Goal: Contribute content

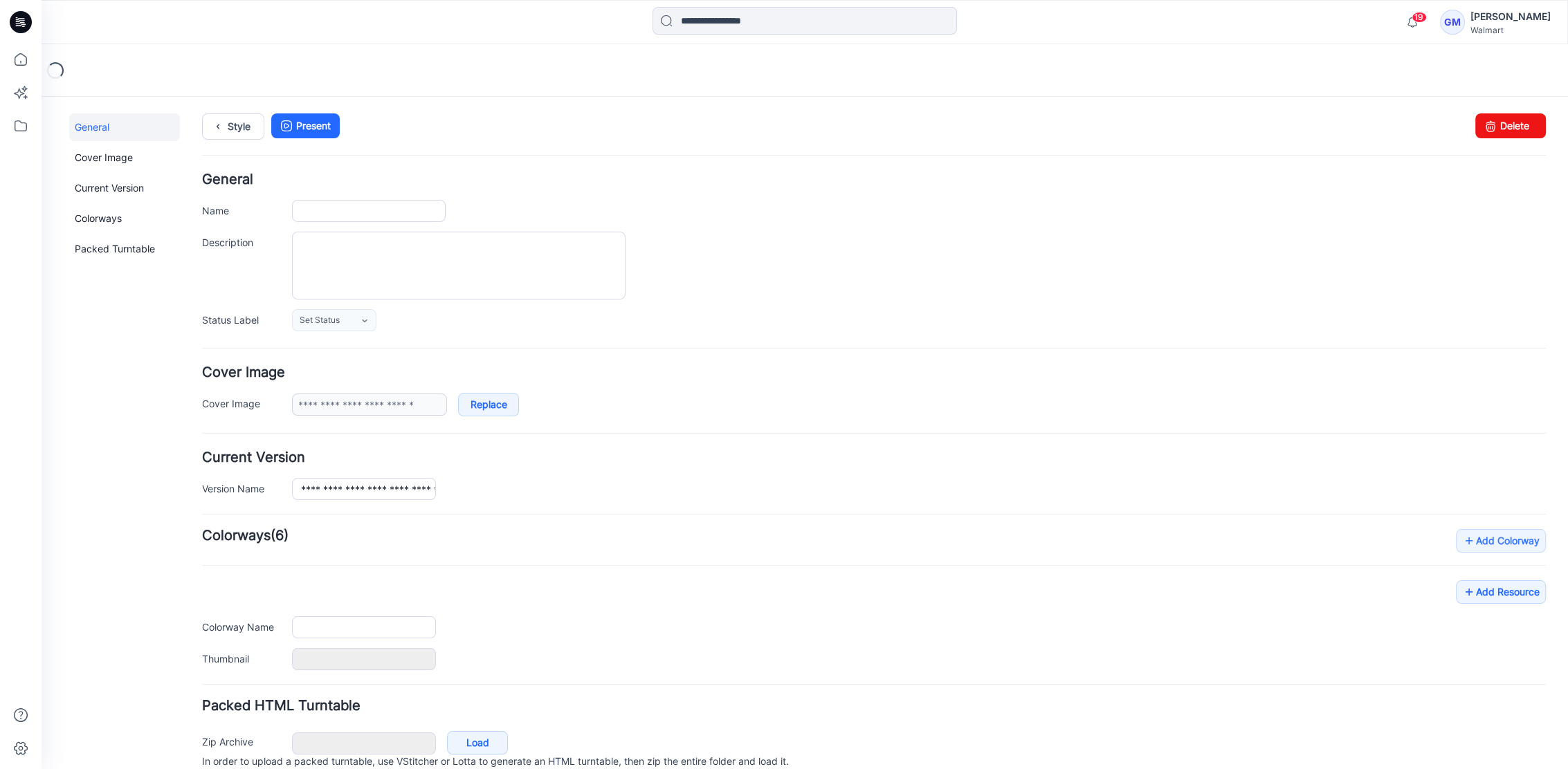
scroll to position [57, 0]
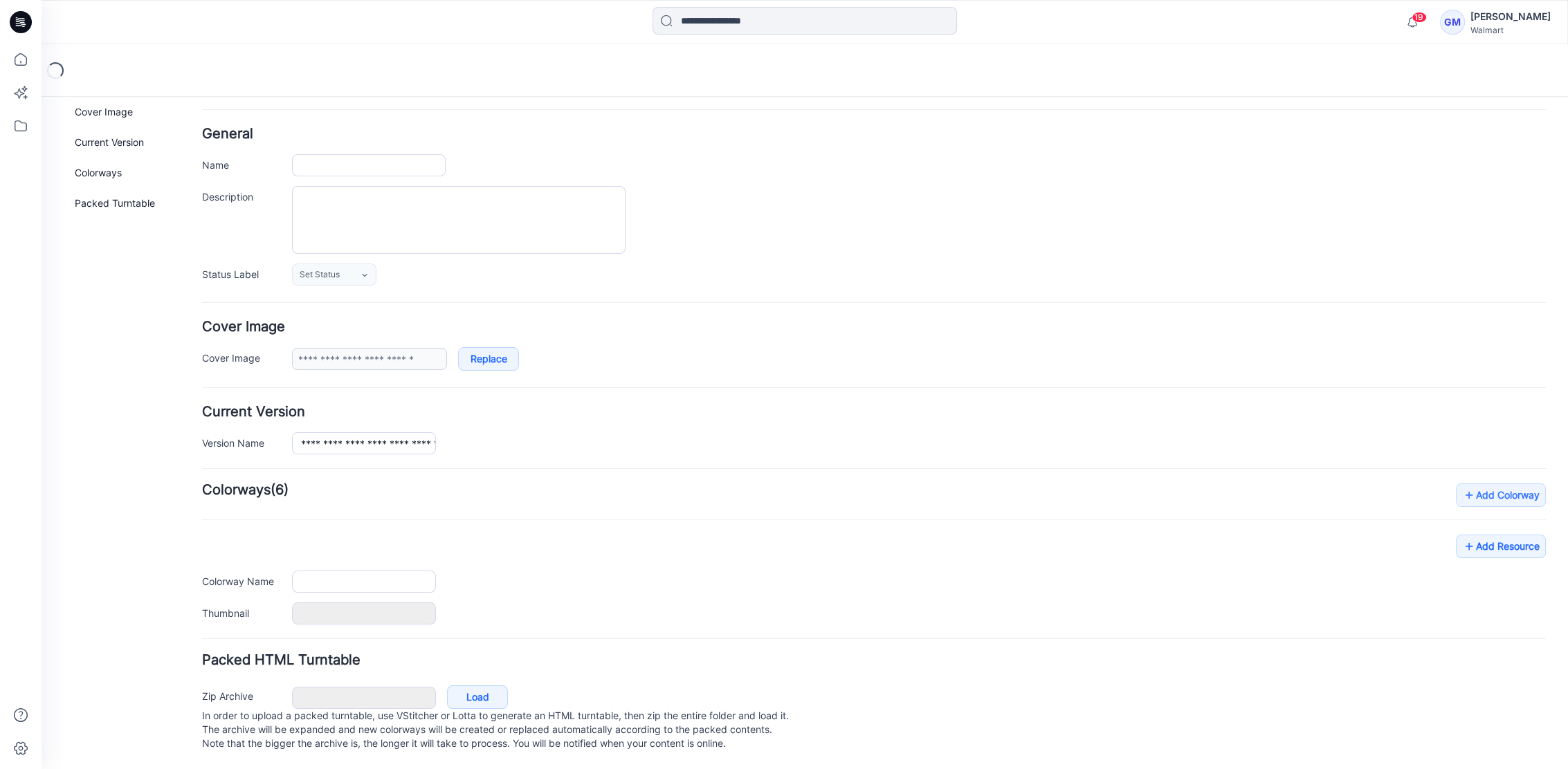
type input "**********"
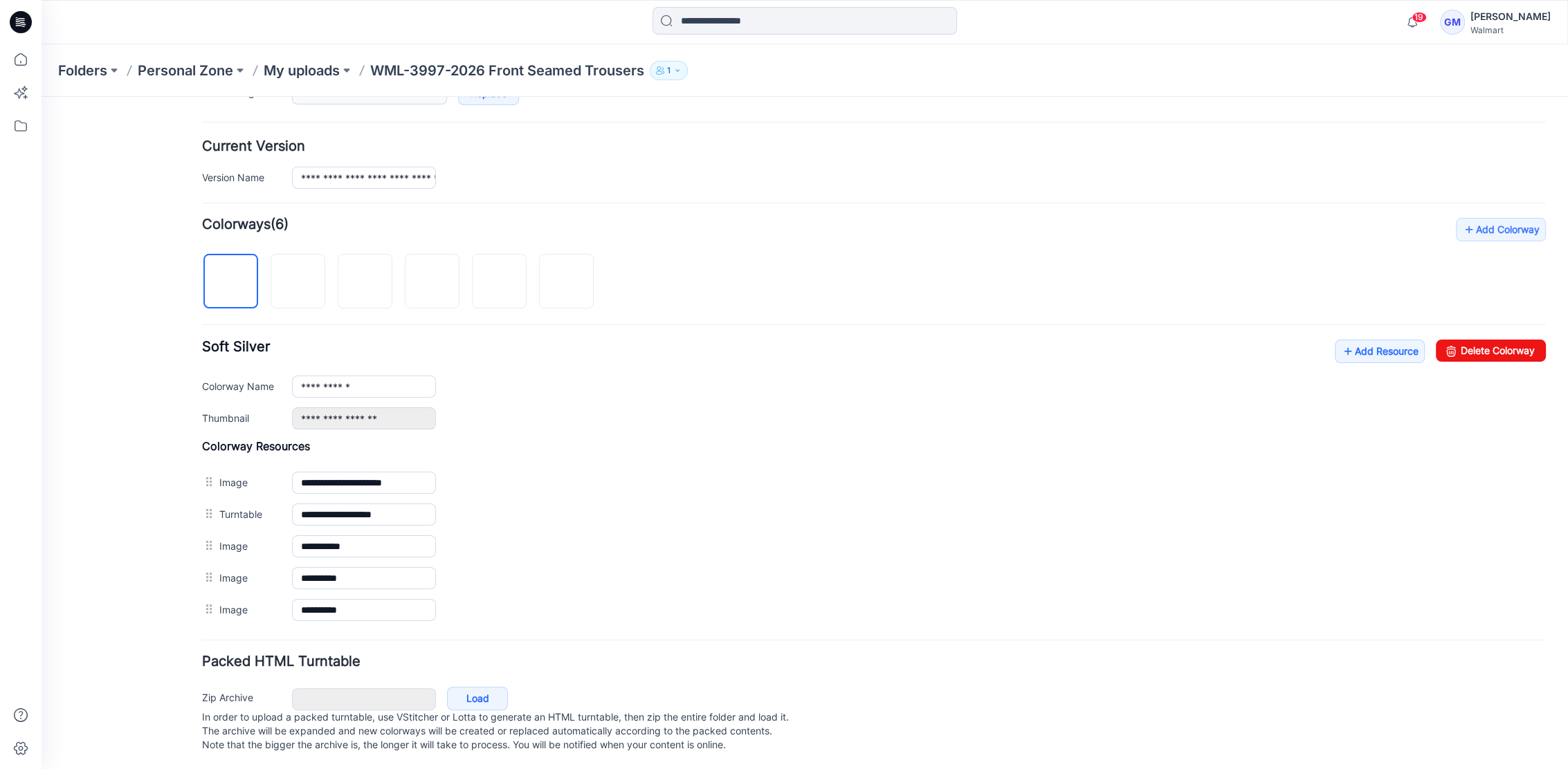
scroll to position [324, 0]
click at [1393, 344] on link "Add Resource" at bounding box center [1380, 350] width 90 height 24
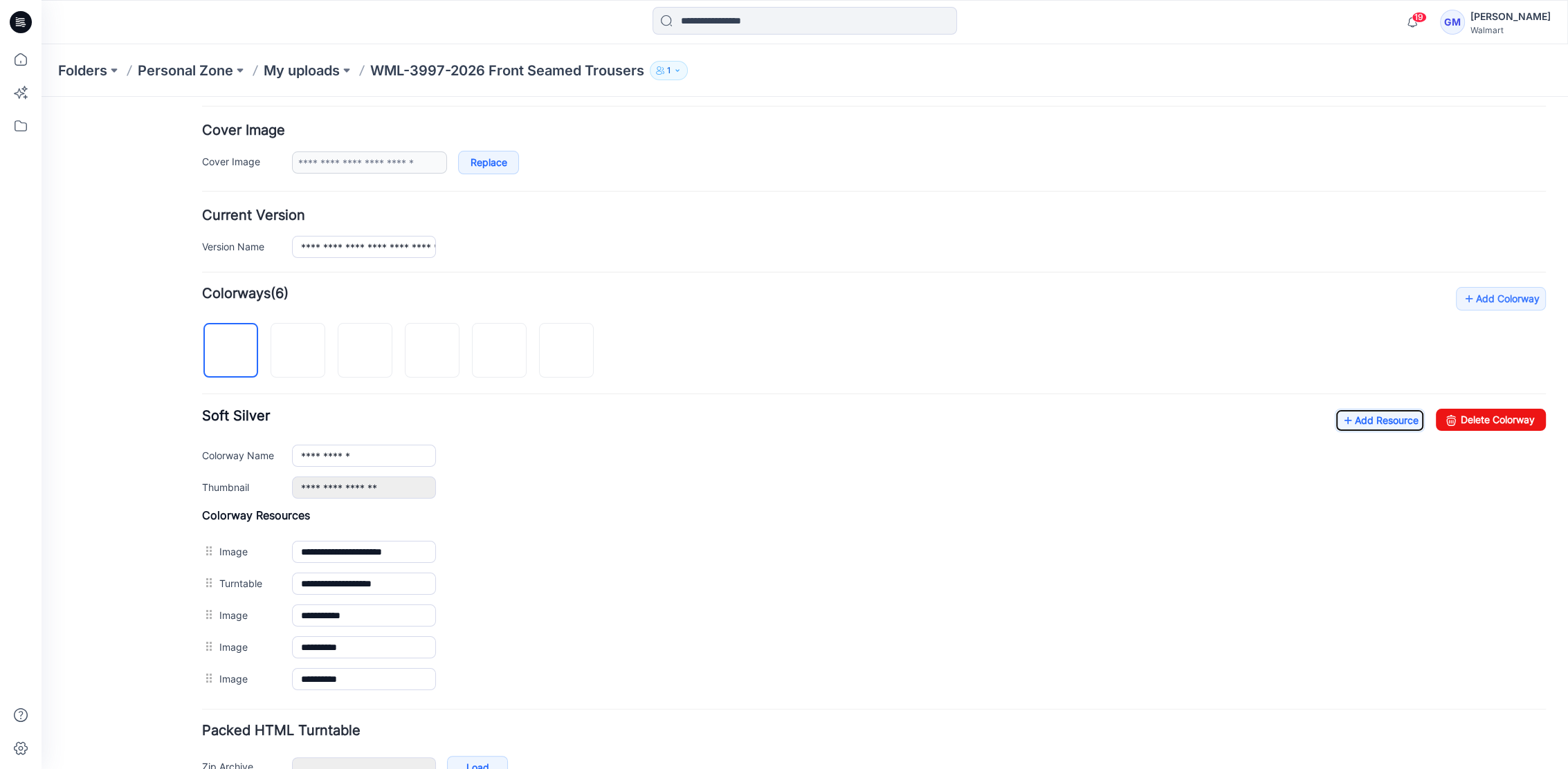
scroll to position [0, 0]
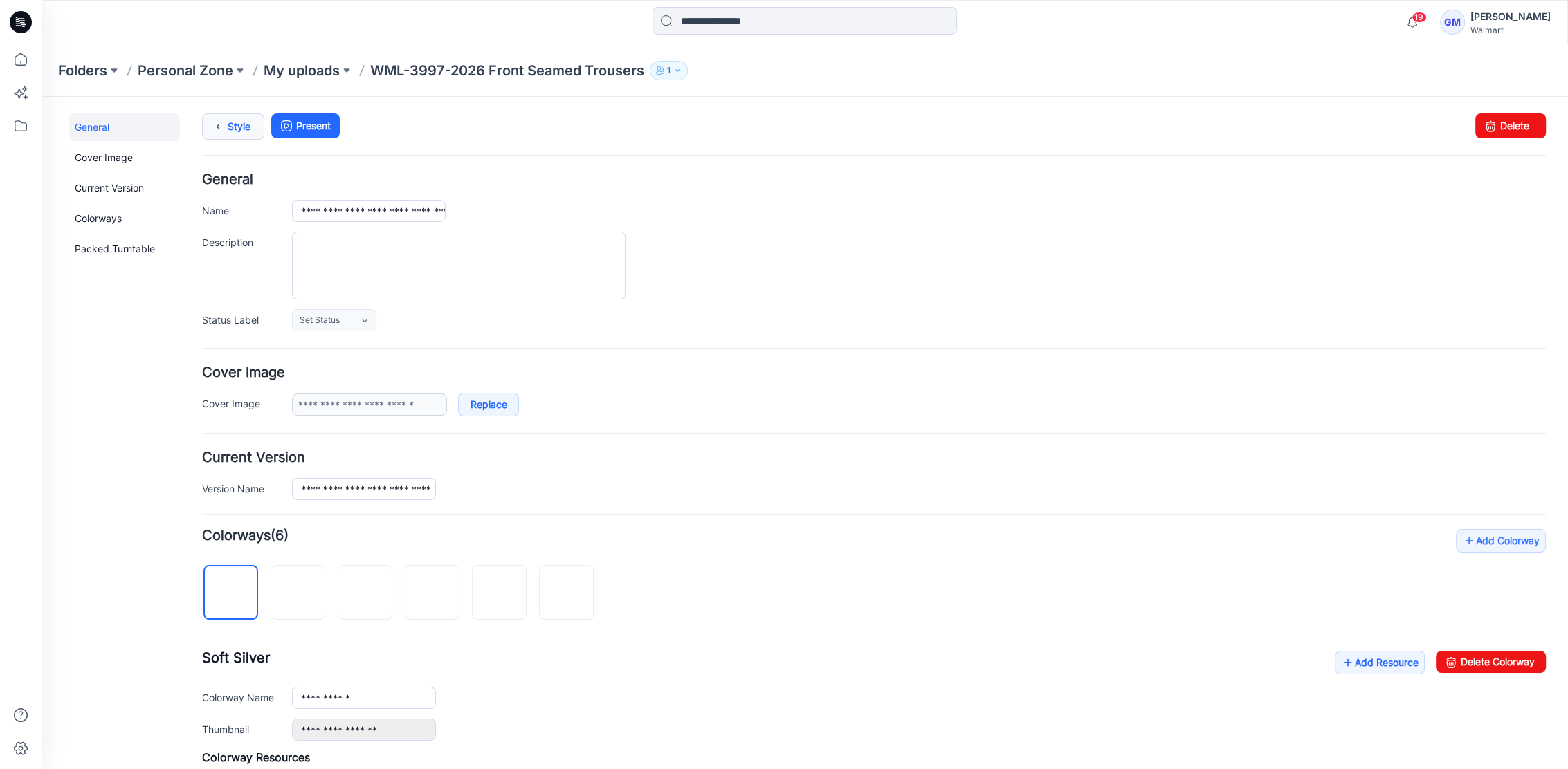
click at [238, 116] on link "Style" at bounding box center [233, 126] width 62 height 26
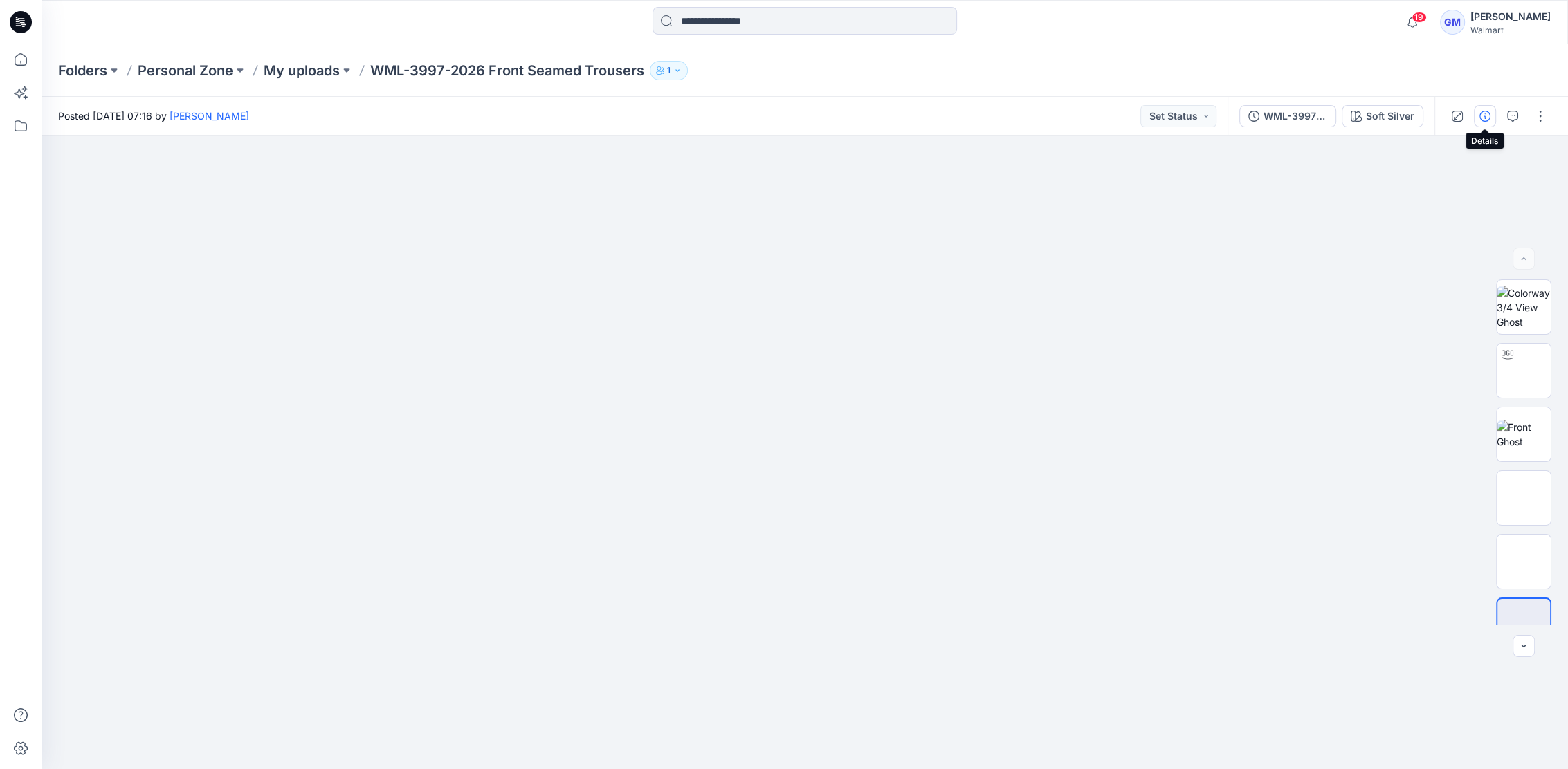
click at [1487, 113] on icon "button" at bounding box center [1484, 116] width 11 height 11
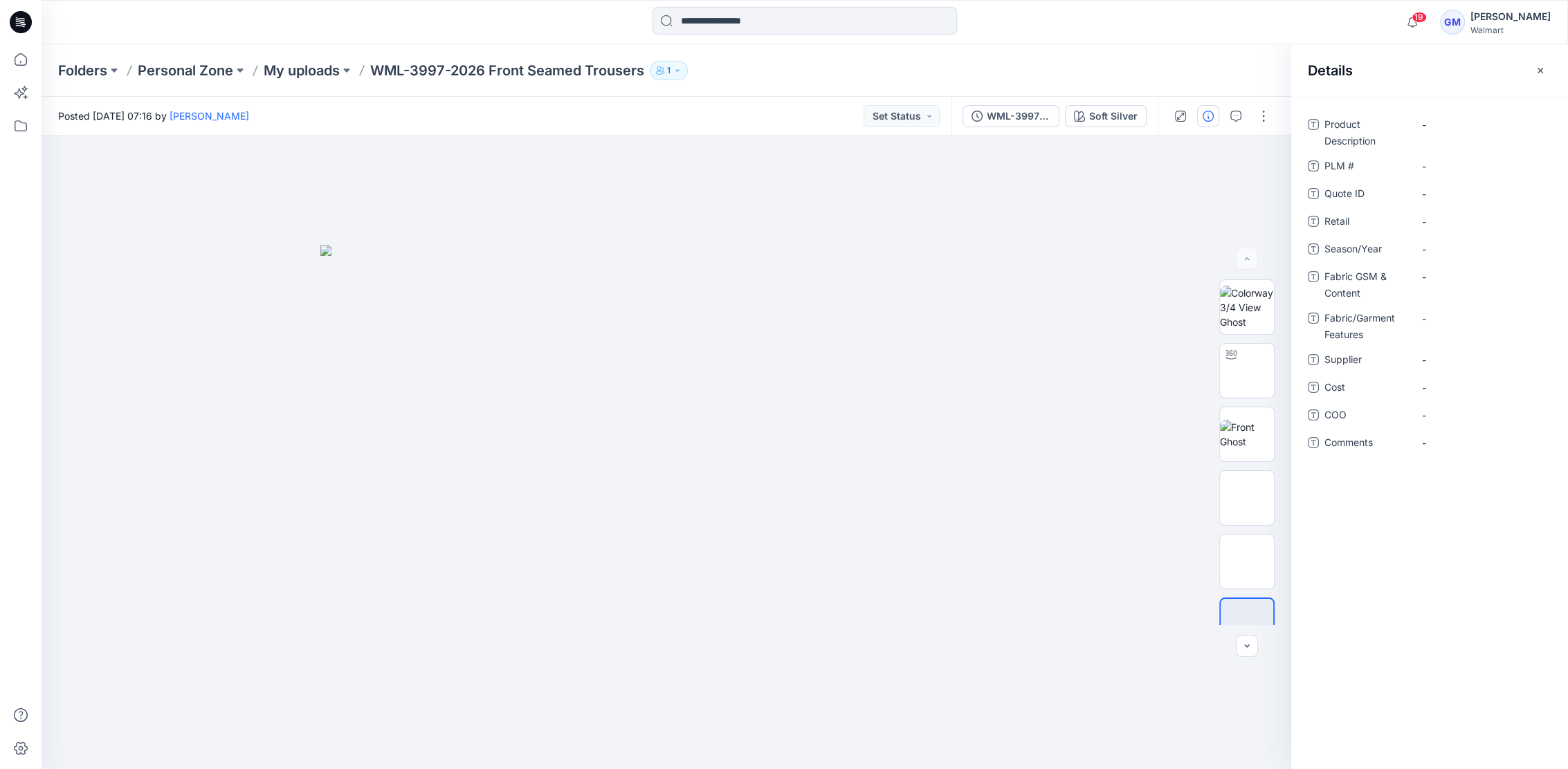
click at [525, 95] on div "Folders Personal Zone My uploads WML-3997-2026 Front Seamed Trousers 1" at bounding box center [805, 70] width 1526 height 52
click at [327, 62] on p "My uploads" at bounding box center [302, 71] width 76 height 19
